Goal: Task Accomplishment & Management: Manage account settings

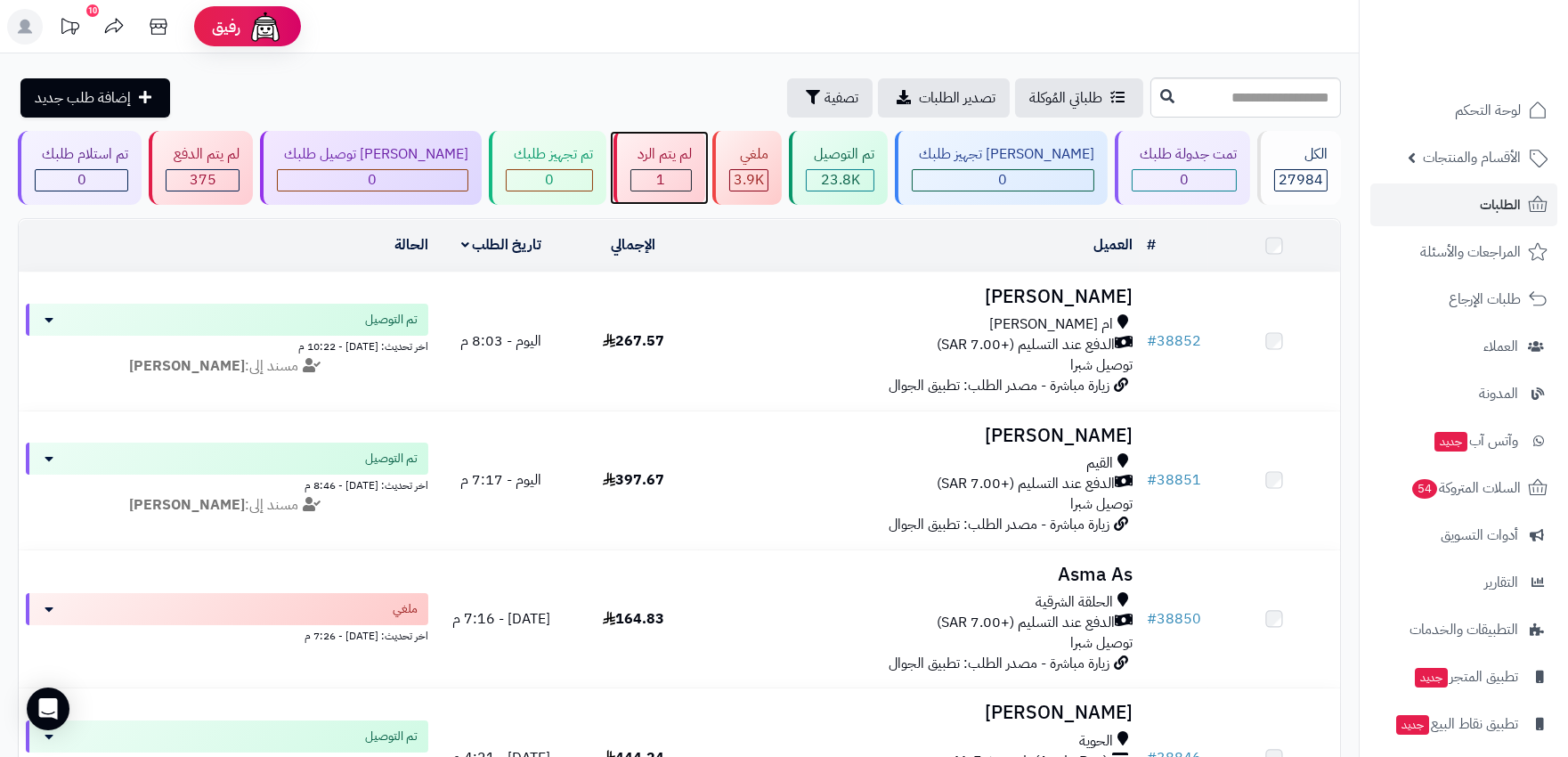
click at [657, 181] on span "1" at bounding box center [661, 179] width 9 height 21
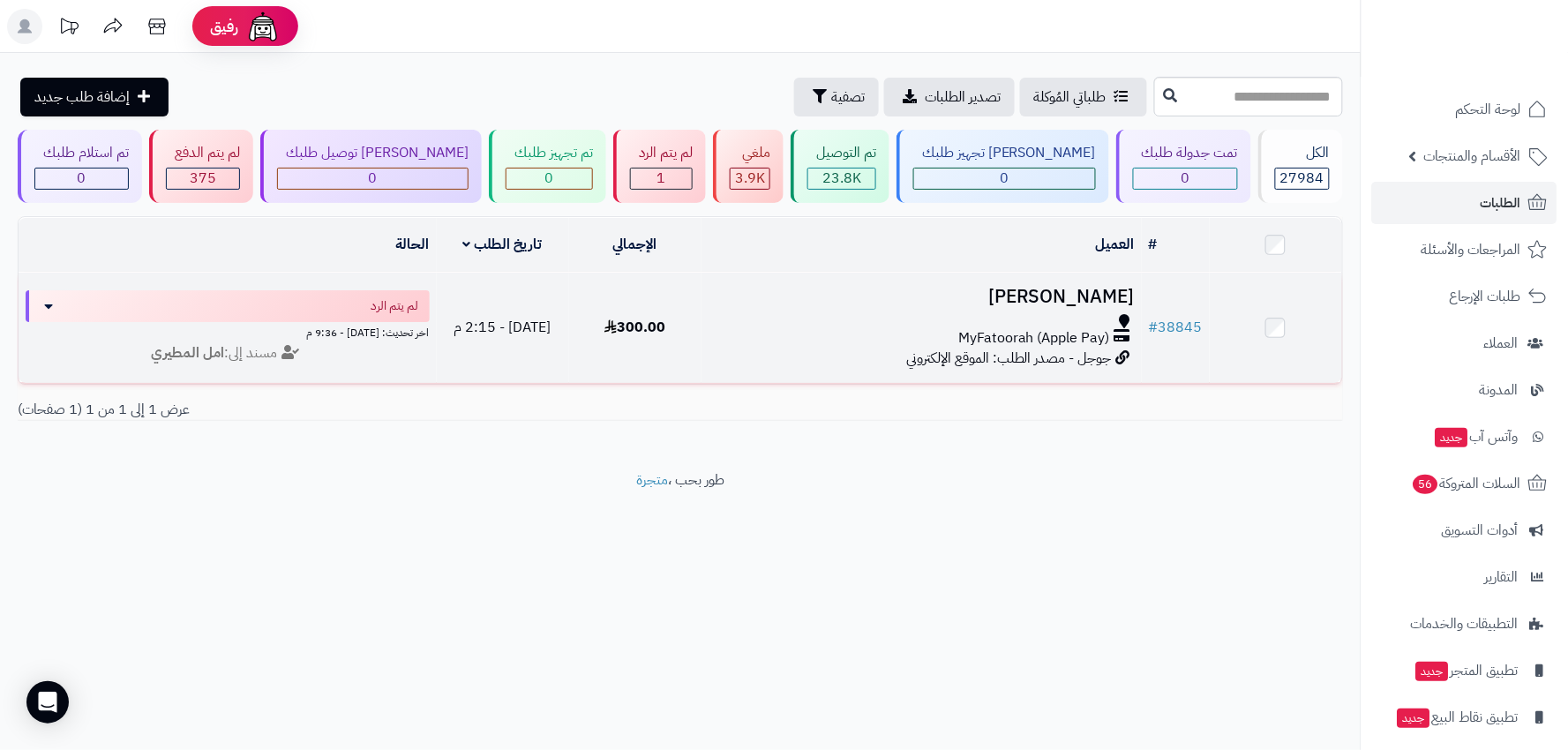
click at [831, 323] on div at bounding box center [922, 321] width 427 height 14
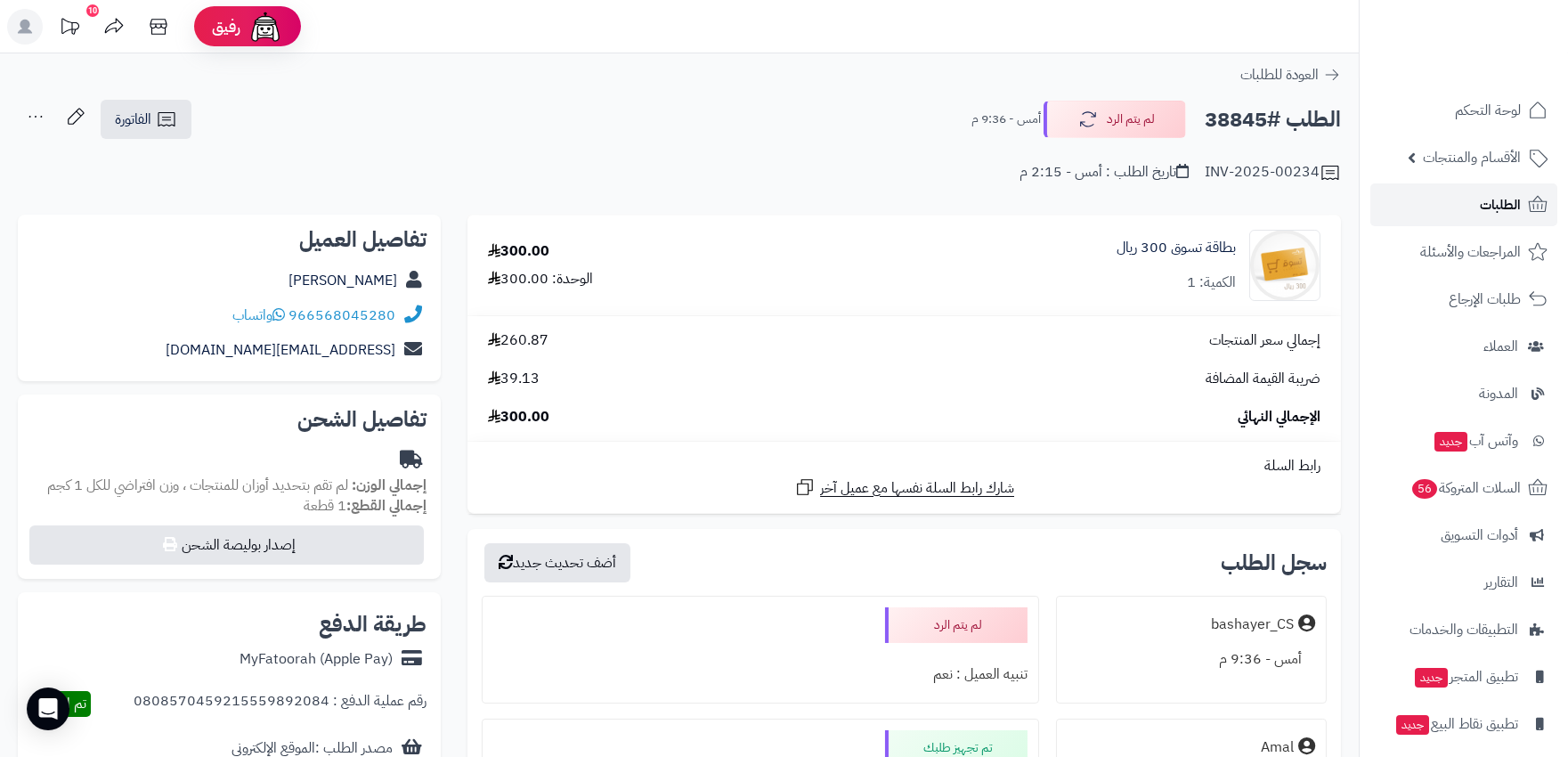
click at [1475, 210] on link "الطلبات" at bounding box center [1465, 205] width 187 height 43
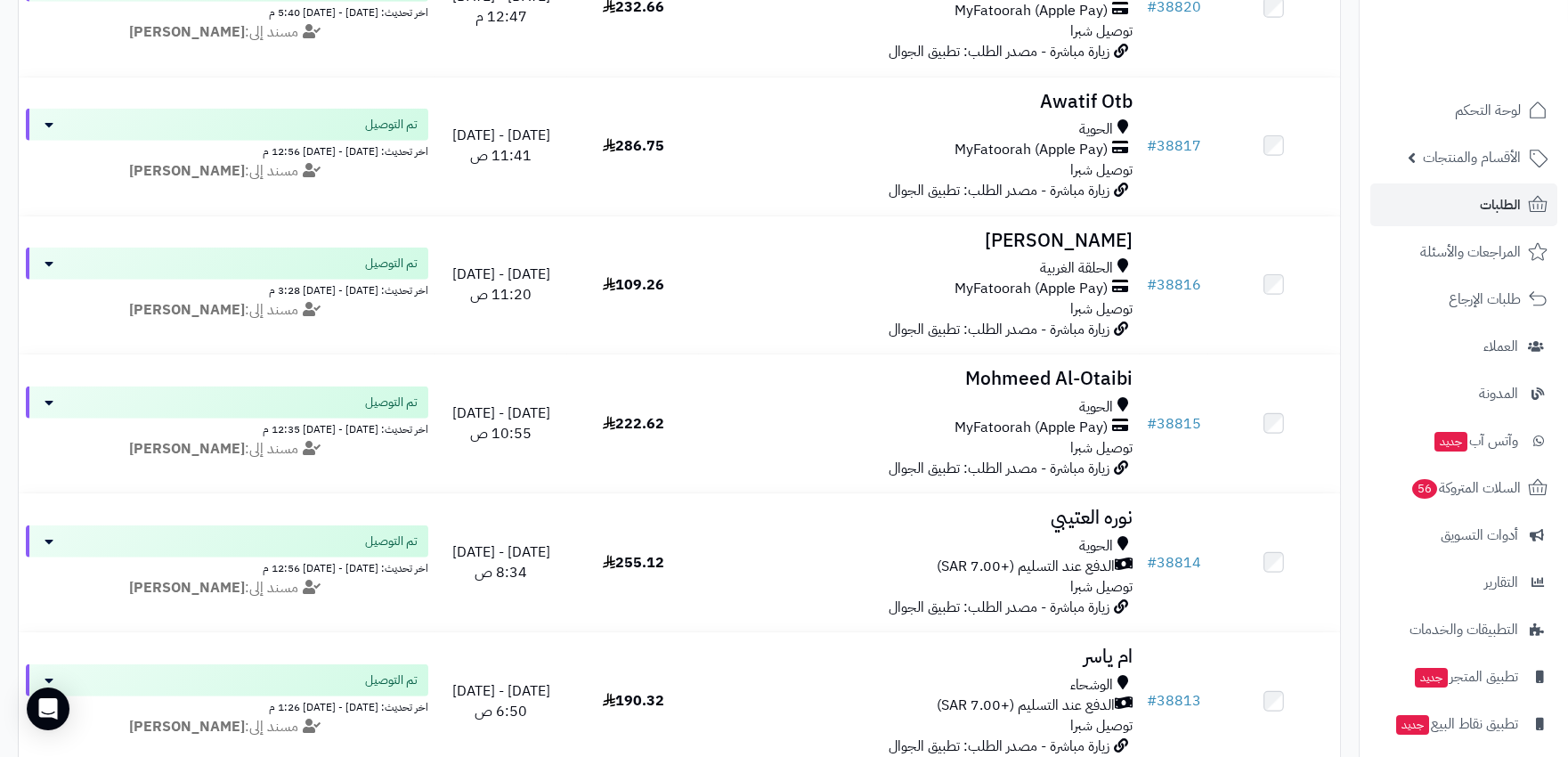
scroll to position [2770, 0]
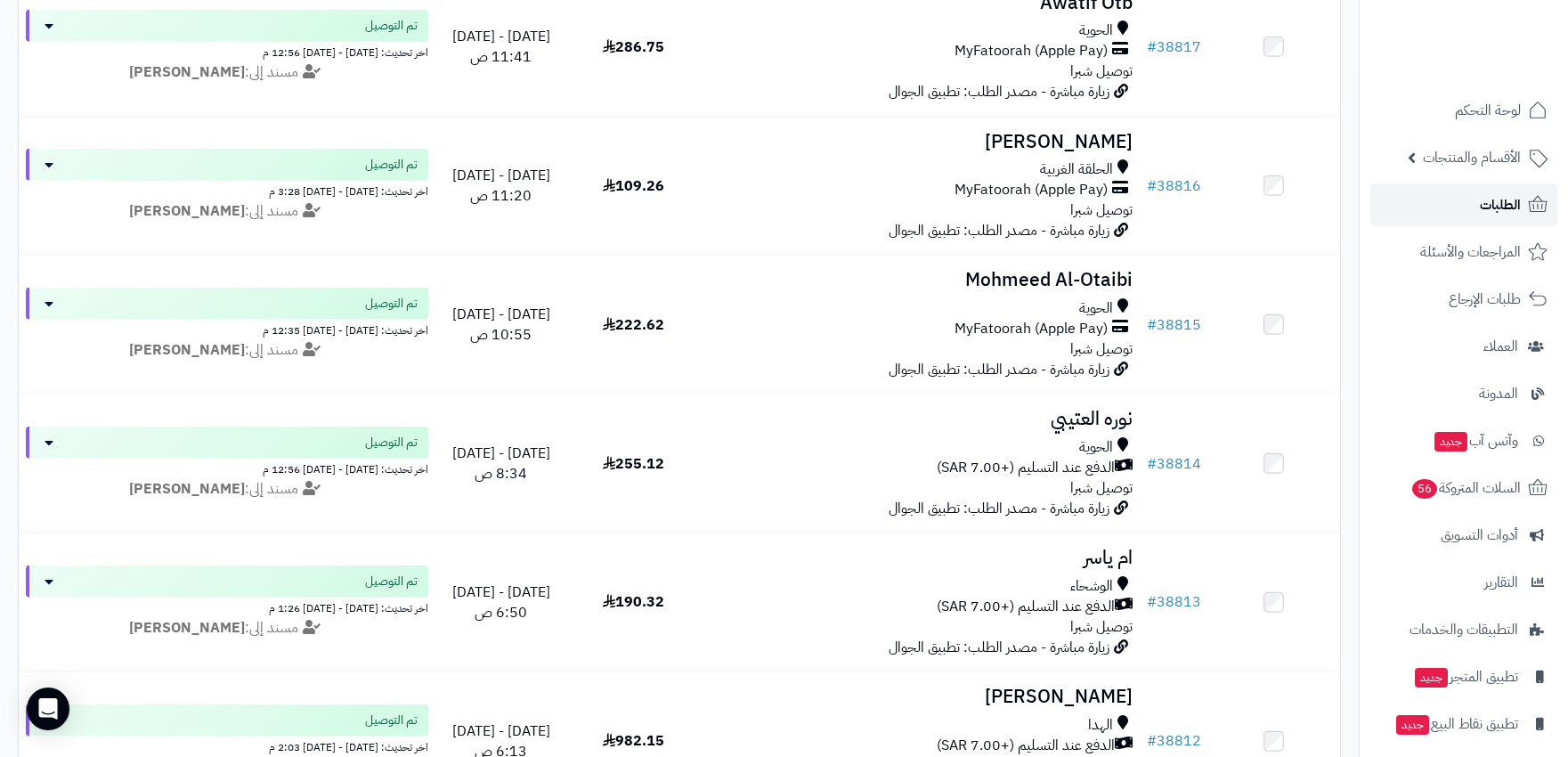
click at [1466, 208] on link "الطلبات" at bounding box center [1465, 205] width 187 height 43
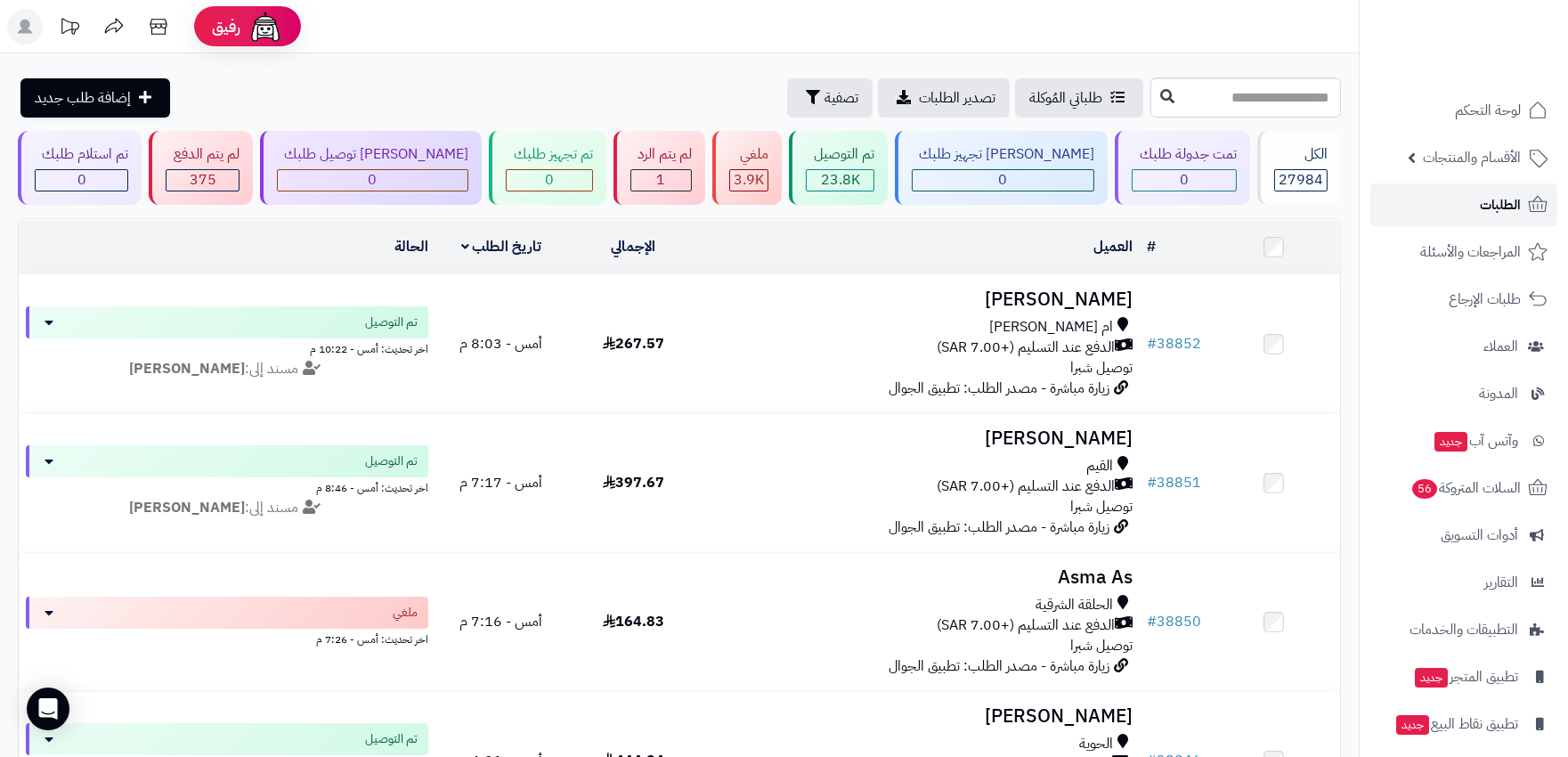
click at [1494, 193] on span "الطلبات" at bounding box center [1501, 205] width 41 height 25
click at [25, 22] on icon at bounding box center [24, 26] width 15 height 15
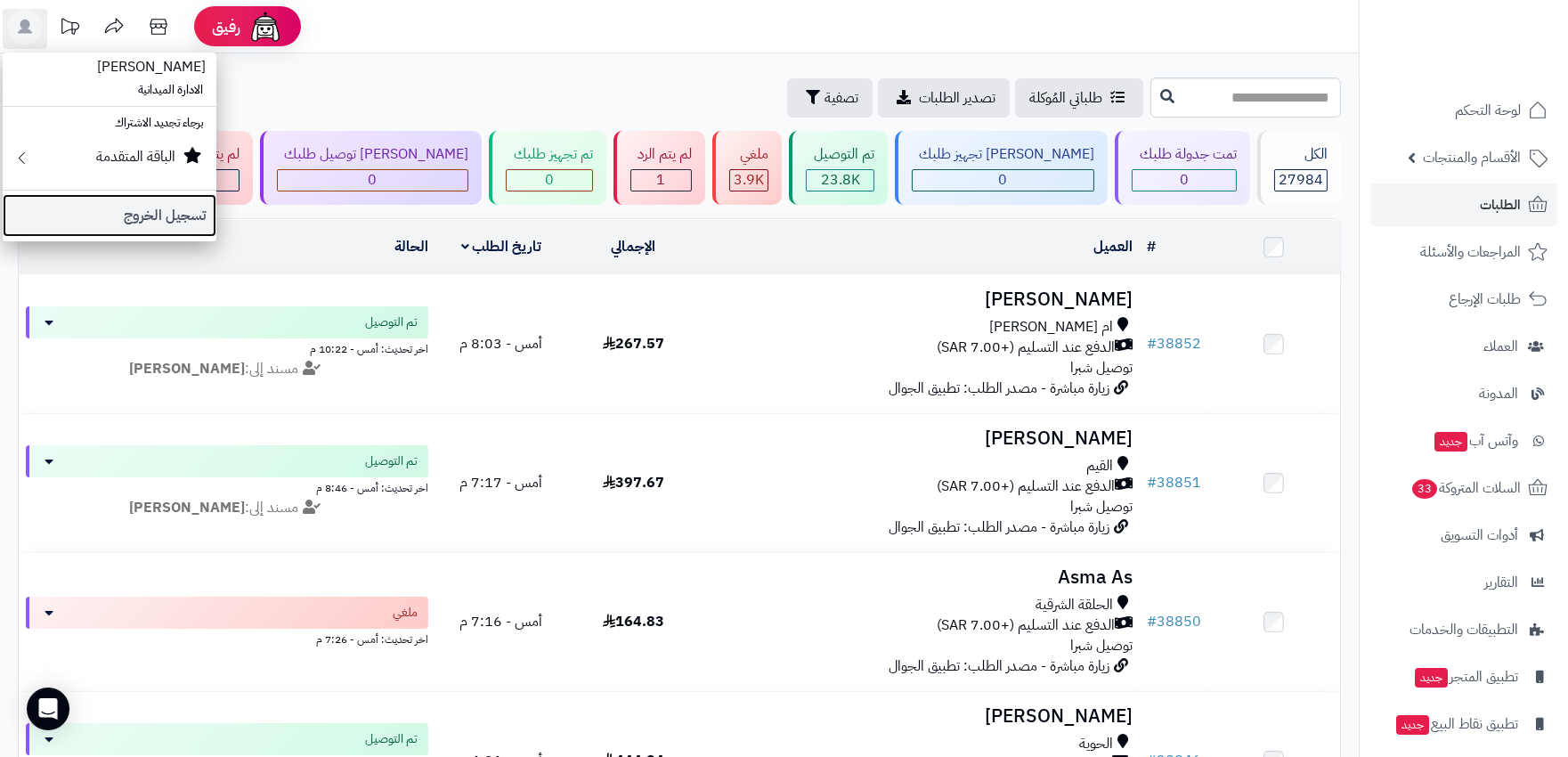
click at [130, 214] on link "تسجيل الخروج" at bounding box center [109, 216] width 214 height 43
